Goal: Task Accomplishment & Management: Manage account settings

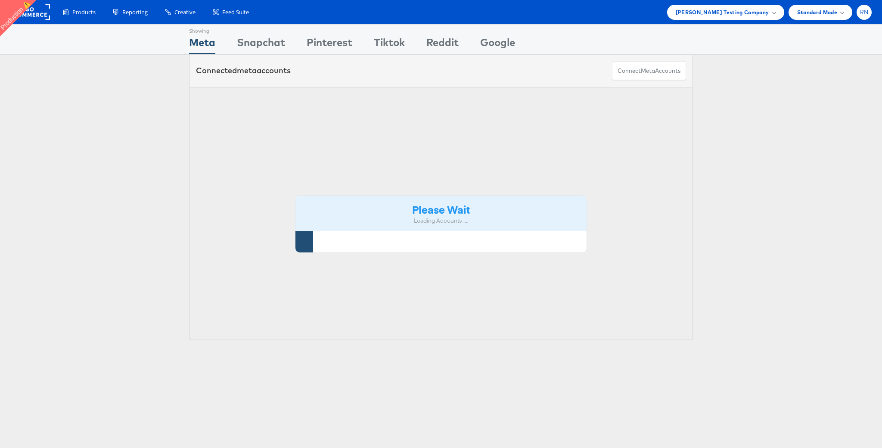
click at [866, 14] on span "RN" at bounding box center [864, 12] width 9 height 6
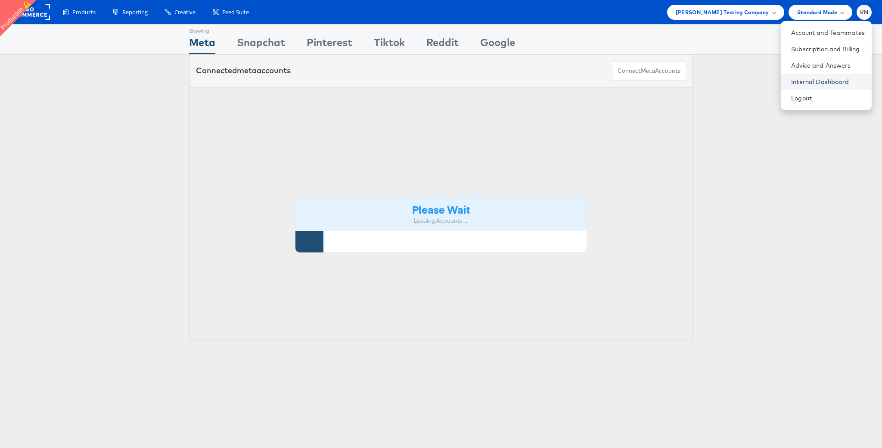
click at [828, 84] on link "Internal Dashboard" at bounding box center [828, 82] width 74 height 9
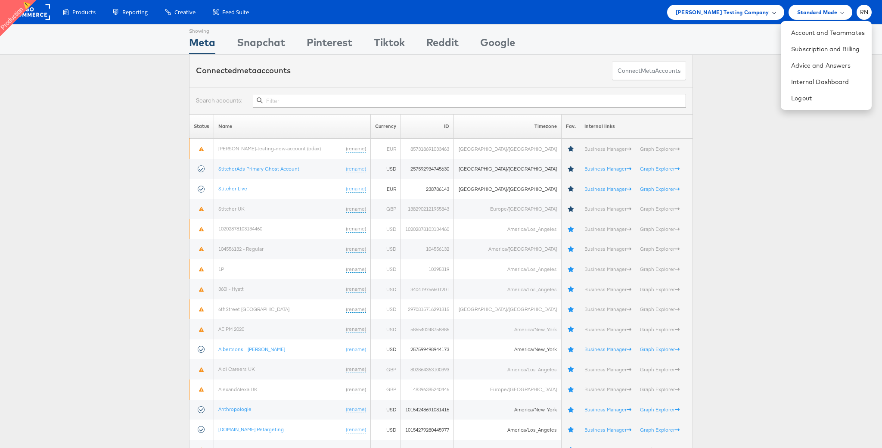
click at [748, 14] on span "Colin Clarke Testing Company" at bounding box center [722, 12] width 93 height 9
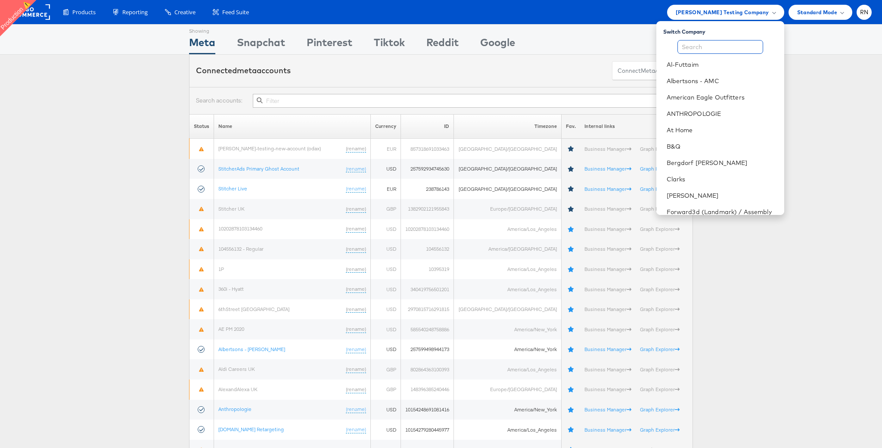
click at [707, 45] on input "text" at bounding box center [720, 47] width 86 height 14
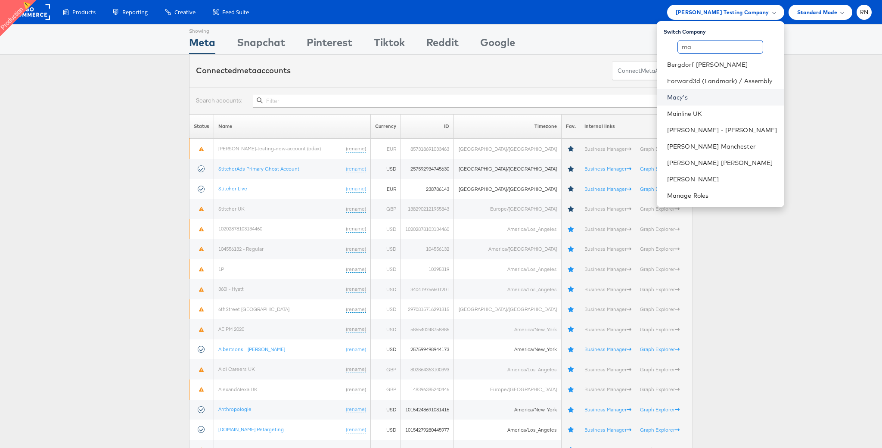
type input "ma"
click at [689, 95] on link "Macy's" at bounding box center [722, 97] width 110 height 9
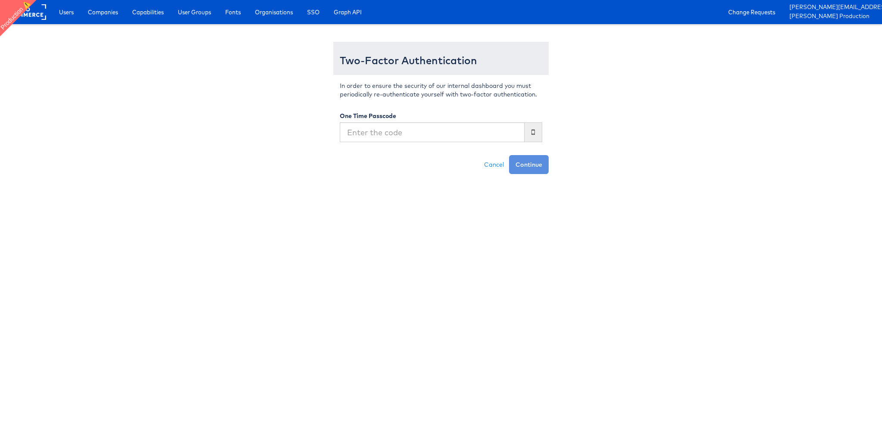
click at [397, 131] on input "text" at bounding box center [432, 132] width 185 height 20
type input "577044"
click at [509, 155] on button "Continue" at bounding box center [529, 164] width 40 height 19
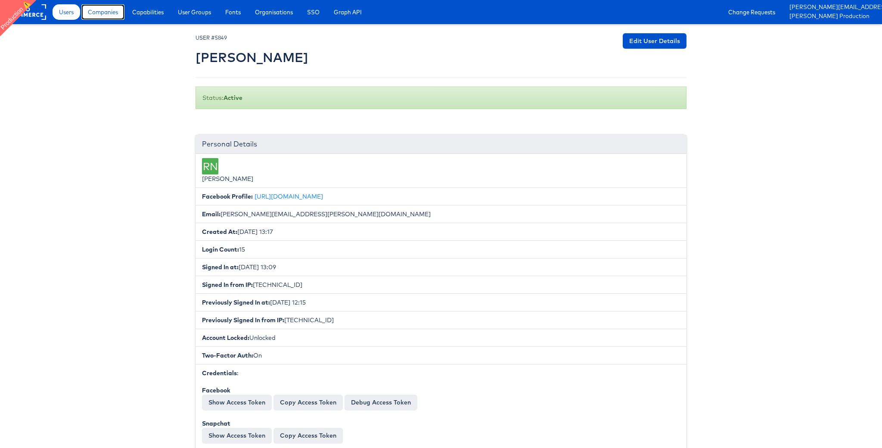
click at [106, 12] on span "Companies" at bounding box center [103, 12] width 30 height 9
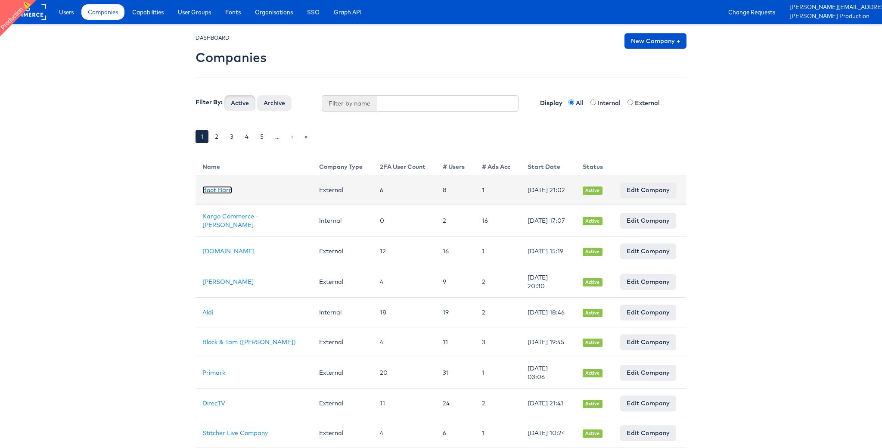
click at [229, 191] on link "Boot Barn" at bounding box center [217, 190] width 30 height 8
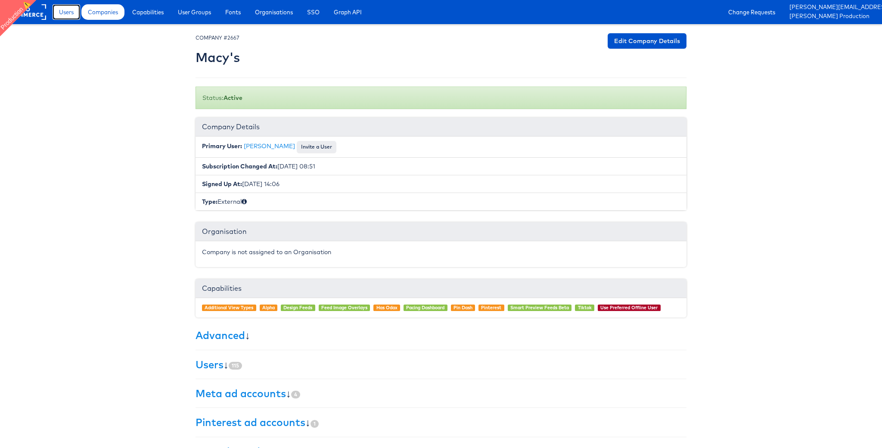
click at [71, 11] on span "Users" at bounding box center [66, 12] width 15 height 9
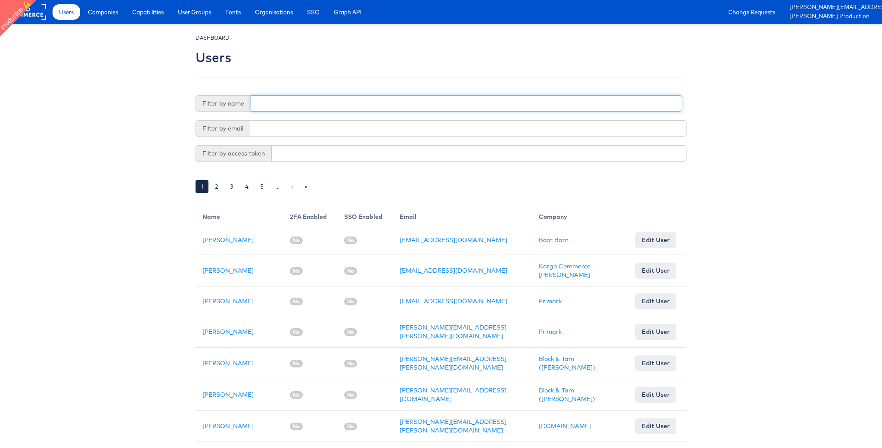
click at [314, 106] on input "text" at bounding box center [467, 103] width 432 height 16
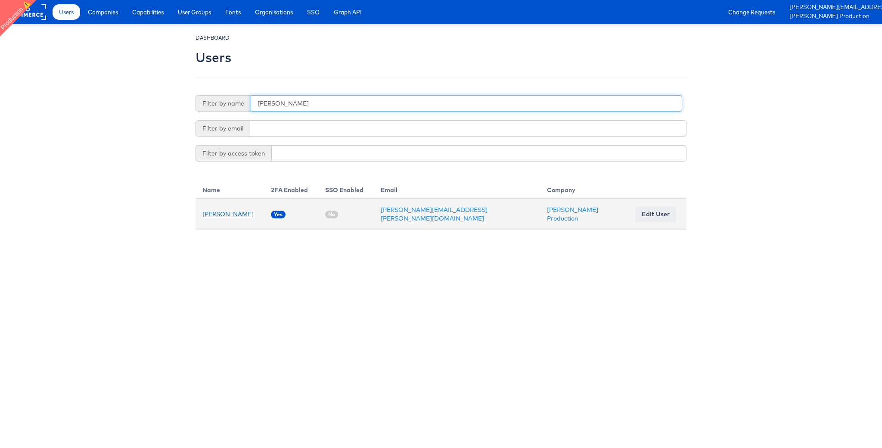
type input "[PERSON_NAME]"
click at [233, 217] on link "[PERSON_NAME]" at bounding box center [227, 214] width 51 height 8
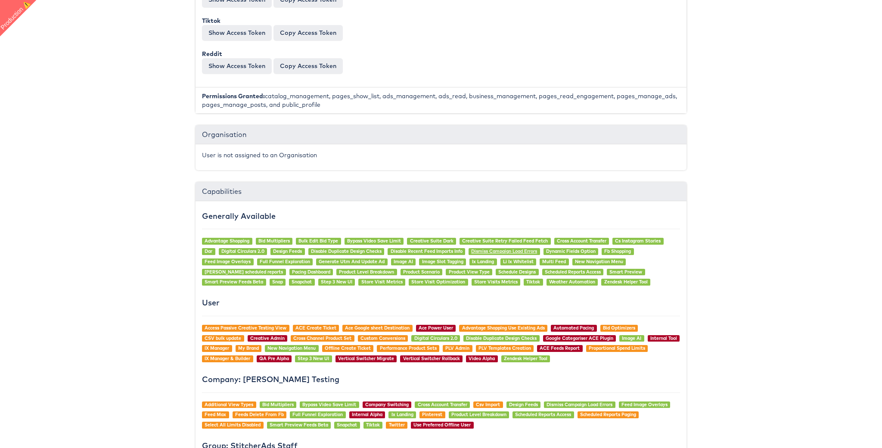
scroll to position [935, 0]
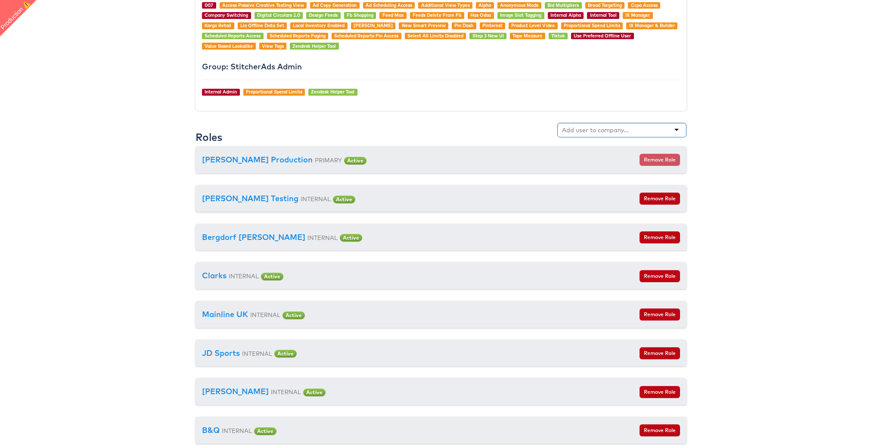
click at [616, 131] on input "text" at bounding box center [596, 130] width 68 height 9
type input "macy"
click at [611, 129] on div "macy" at bounding box center [621, 130] width 129 height 15
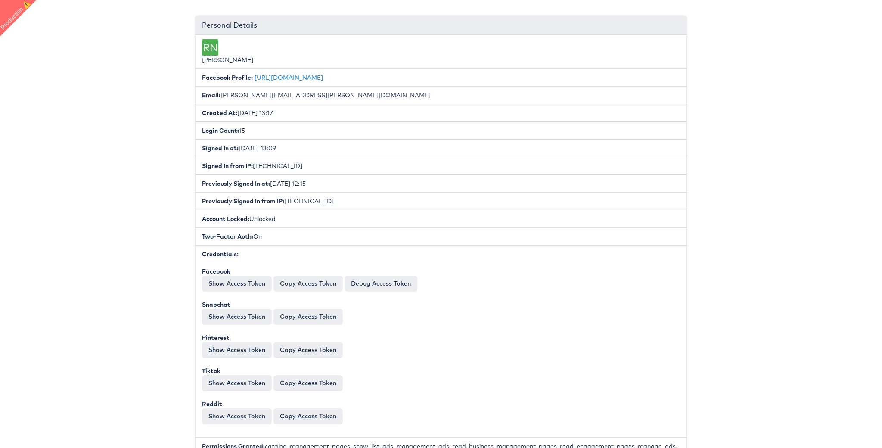
scroll to position [0, 0]
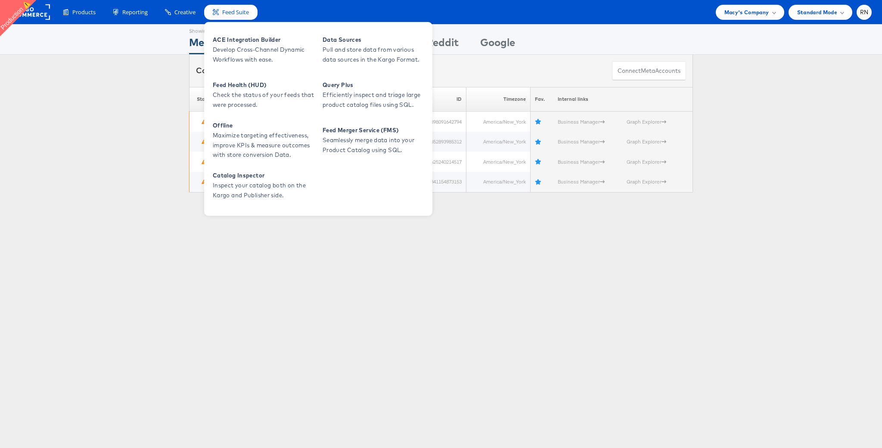
click at [242, 28] on div "ACE Integration Builder Develop Cross-Channel Dynamic Workflows with ease. Data…" at bounding box center [318, 119] width 228 height 194
click at [242, 50] on span "Develop Cross-Channel Dynamic Workflows with ease." at bounding box center [264, 55] width 103 height 20
